Goal: Task Accomplishment & Management: Manage account settings

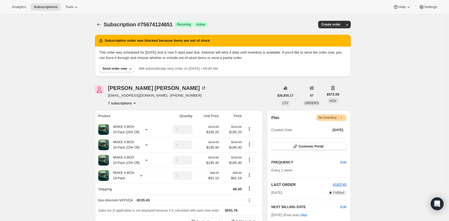
scroll to position [7, 0]
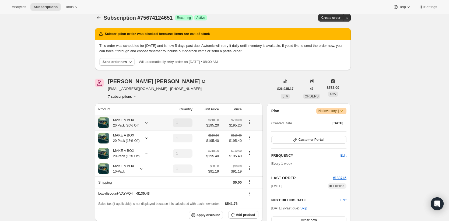
click at [138, 122] on div "MAKE A BOX 20 Pack (20% Off)" at bounding box center [124, 122] width 30 height 11
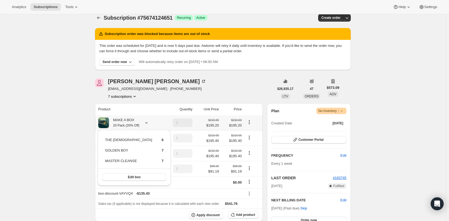
scroll to position [23, 0]
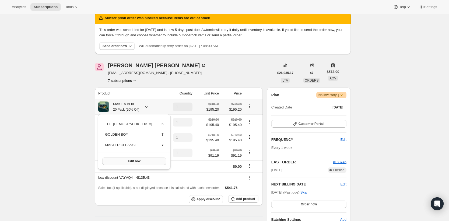
click at [128, 162] on span "Edit box" at bounding box center [134, 161] width 13 height 4
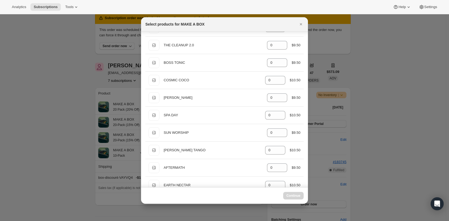
select select "gid://shopify/ProductVariant/43388924625045"
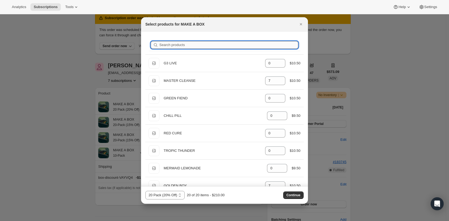
click at [179, 47] on input "Search products" at bounding box center [228, 45] width 139 height 8
type input "b"
type input "7"
type input "0"
type input "6"
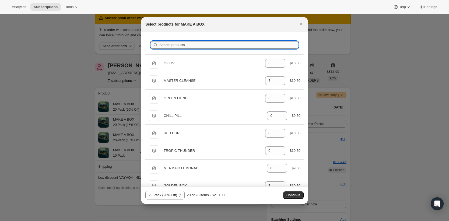
type input "0"
type input "br"
type input "6"
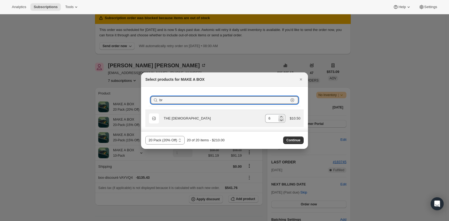
type input "br"
click at [279, 117] on icon ":rhd:" at bounding box center [281, 119] width 5 height 5
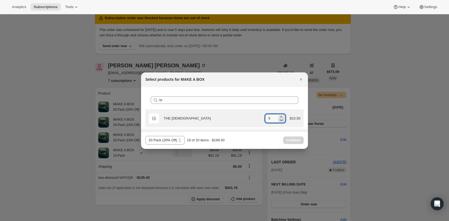
click at [279, 117] on icon ":rhd:" at bounding box center [281, 119] width 5 height 5
click at [272, 118] on input "4" at bounding box center [271, 118] width 12 height 9
click at [282, 121] on icon ":rhd:" at bounding box center [281, 119] width 5 height 5
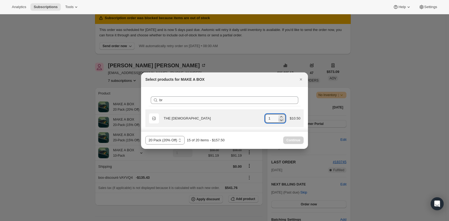
click at [282, 121] on icon ":rhd:" at bounding box center [281, 119] width 5 height 5
type input "0"
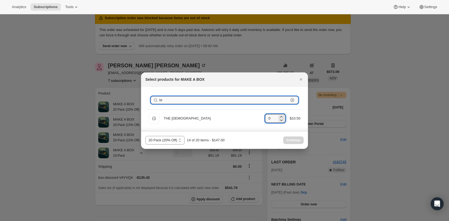
click at [233, 102] on input "br" at bounding box center [223, 100] width 129 height 8
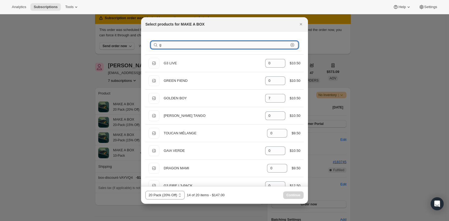
type input "go"
type input "7"
type input "0"
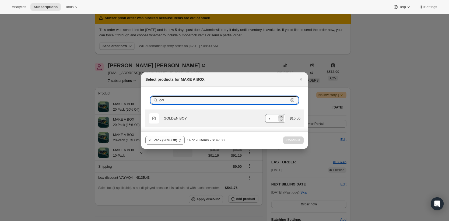
type input "gol"
click at [282, 114] on icon ":rhd:" at bounding box center [281, 116] width 5 height 5
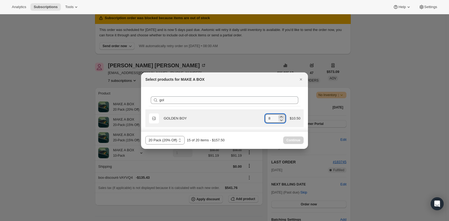
click at [282, 114] on icon ":rhd:" at bounding box center [281, 116] width 5 height 5
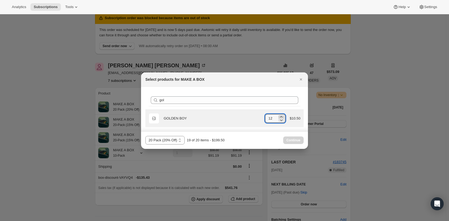
type input "13"
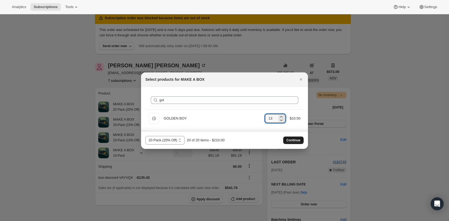
click at [300, 139] on span "Continue" at bounding box center [293, 140] width 14 height 4
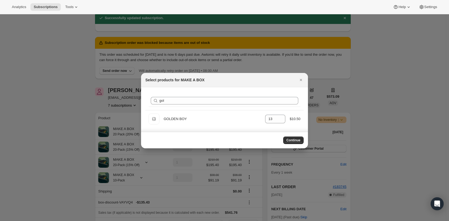
scroll to position [22, 0]
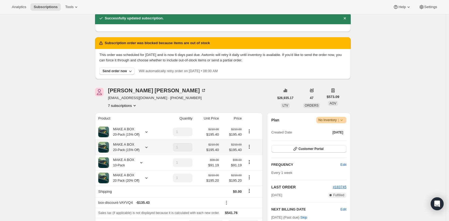
click at [150, 145] on div "MAKE A BOX 20-Pack (15% Off)" at bounding box center [128, 147] width 61 height 11
click at [148, 149] on icon at bounding box center [146, 147] width 5 height 5
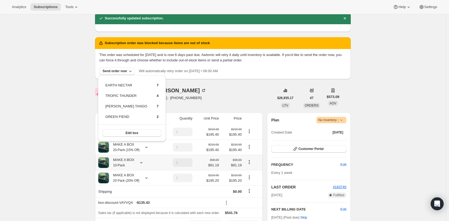
click at [142, 162] on icon at bounding box center [141, 162] width 5 height 5
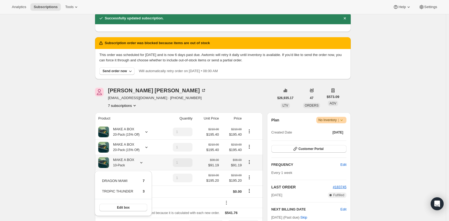
scroll to position [57, 0]
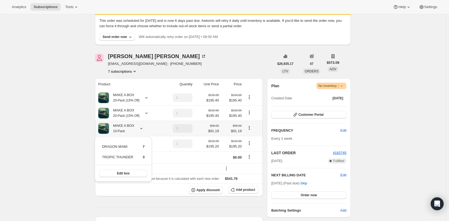
click at [142, 127] on div "MAKE A BOX 10-Pack" at bounding box center [128, 128] width 61 height 11
click at [148, 145] on icon at bounding box center [146, 143] width 5 height 5
click at [244, 64] on div "[PERSON_NAME] [EMAIL_ADDRESS][DOMAIN_NAME] · [PHONE_NUMBER] 7 subscriptions" at bounding box center [184, 64] width 179 height 20
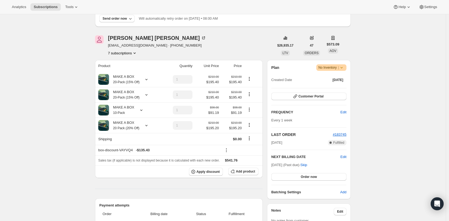
scroll to position [78, 0]
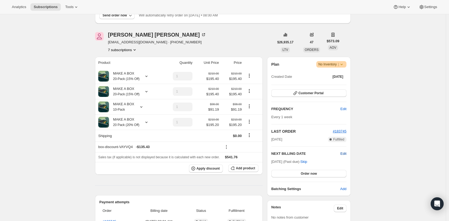
click at [347, 153] on span "Edit" at bounding box center [344, 153] width 6 height 5
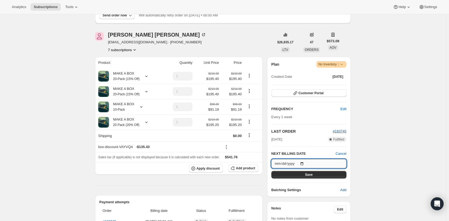
click at [305, 162] on input "[DATE]" at bounding box center [308, 163] width 75 height 9
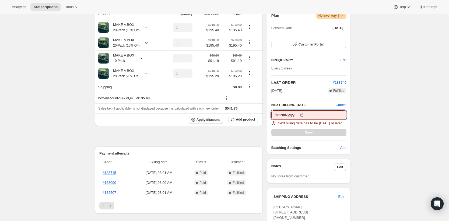
scroll to position [137, 0]
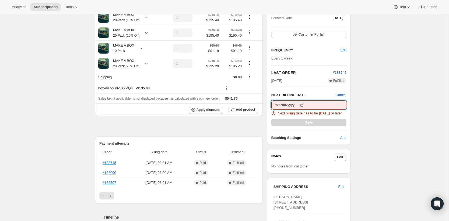
click at [306, 105] on input "[DATE]" at bounding box center [308, 104] width 75 height 9
type input "[DATE]"
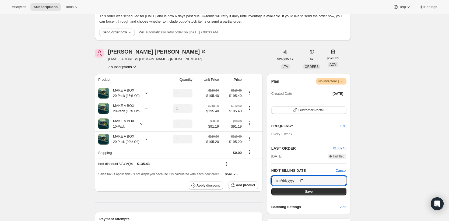
scroll to position [144, 0]
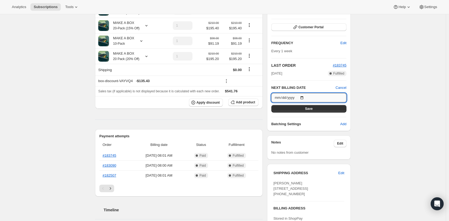
click at [306, 95] on input "[DATE]" at bounding box center [308, 97] width 75 height 9
click at [306, 97] on input "[DATE]" at bounding box center [308, 97] width 75 height 9
click at [356, 106] on div "Subscription #75674124651. This page is ready Subscription #75674124651 Success…" at bounding box center [223, 148] width 269 height 557
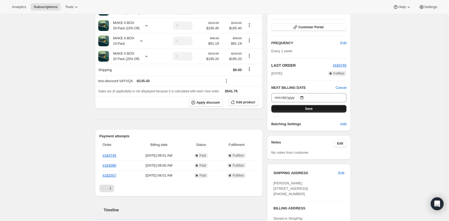
click at [332, 107] on button "Save" at bounding box center [308, 109] width 75 height 8
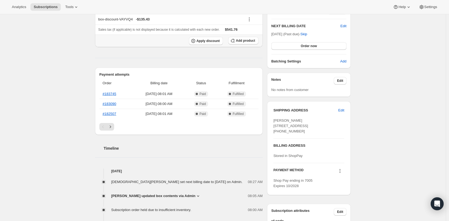
scroll to position [312, 0]
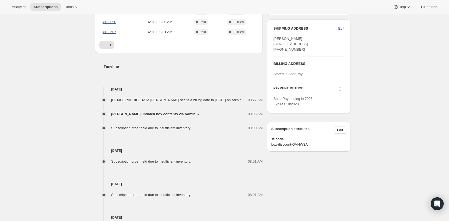
click at [188, 120] on div "[PERSON_NAME] set next billing date to [DATE] on Admin. 08:27 AM [PERSON_NAME] …" at bounding box center [179, 111] width 168 height 39
click at [195, 116] on icon at bounding box center [197, 113] width 5 height 5
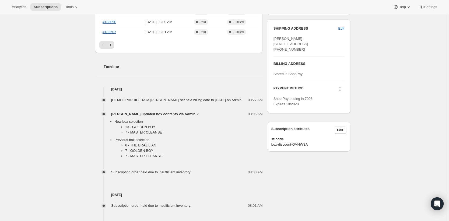
click at [195, 116] on icon at bounding box center [197, 113] width 5 height 5
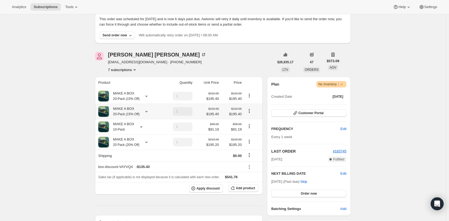
scroll to position [0, 0]
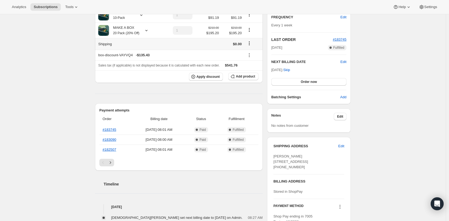
scroll to position [106, 0]
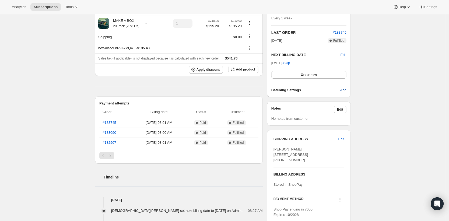
click at [339, 90] on button "Add" at bounding box center [343, 90] width 13 height 9
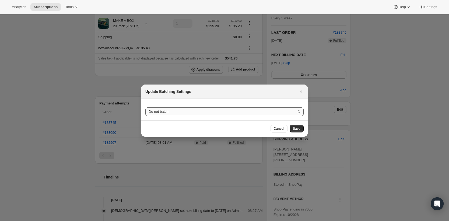
click at [268, 111] on select "Do not batch Weekly Monthly Yearly" at bounding box center [224, 111] width 158 height 9
click at [145, 107] on select "Do not batch Weekly Monthly Yearly" at bounding box center [224, 111] width 158 height 9
click at [263, 114] on select "Do not batch Weekly Monthly Yearly" at bounding box center [224, 111] width 158 height 9
select select "WEEKDAY"
click at [145, 107] on select "Do not batch Weekly Monthly Yearly" at bounding box center [224, 111] width 158 height 9
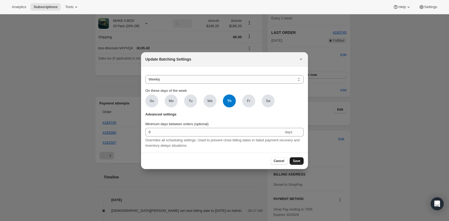
click at [293, 165] on button "Save" at bounding box center [297, 161] width 14 height 8
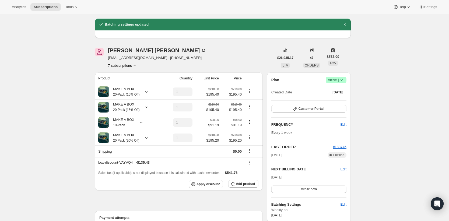
scroll to position [0, 0]
